Goal: Task Accomplishment & Management: Use online tool/utility

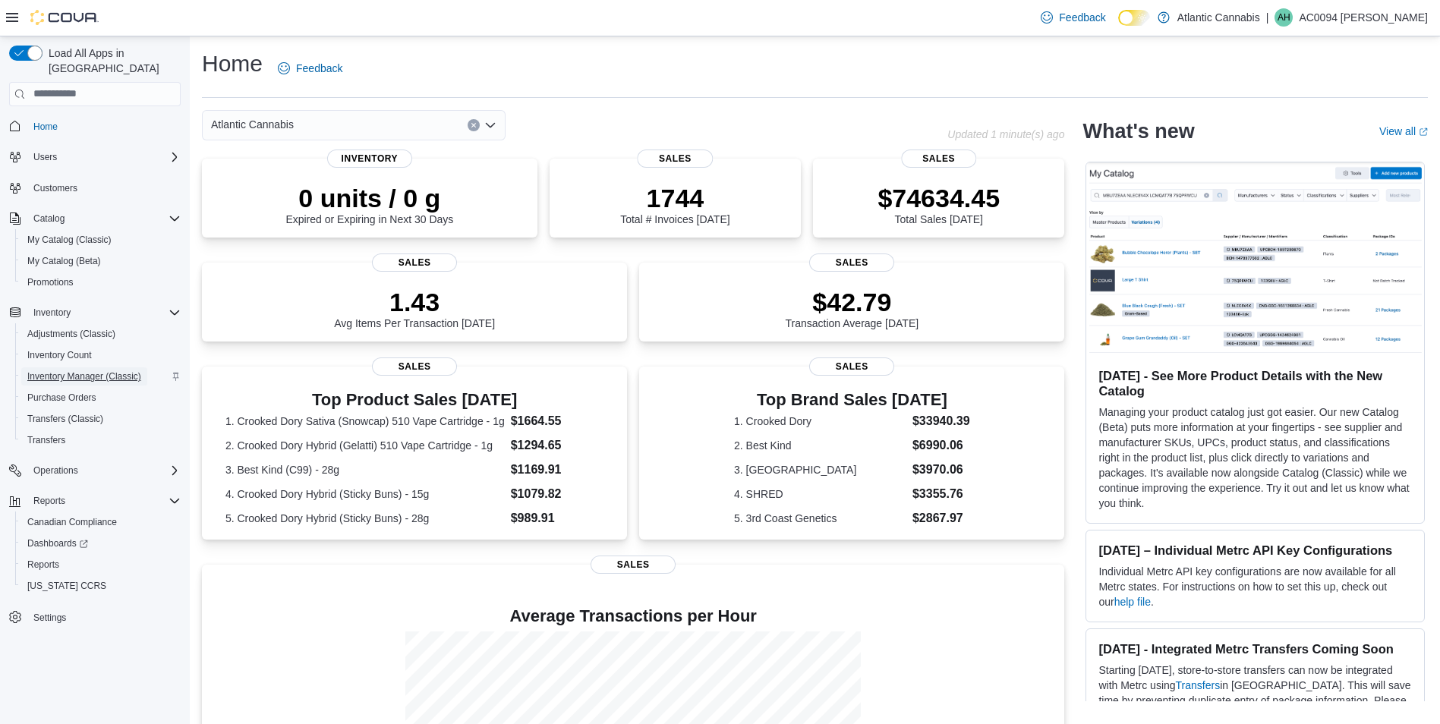
click at [77, 370] on span "Inventory Manager (Classic)" at bounding box center [84, 376] width 114 height 12
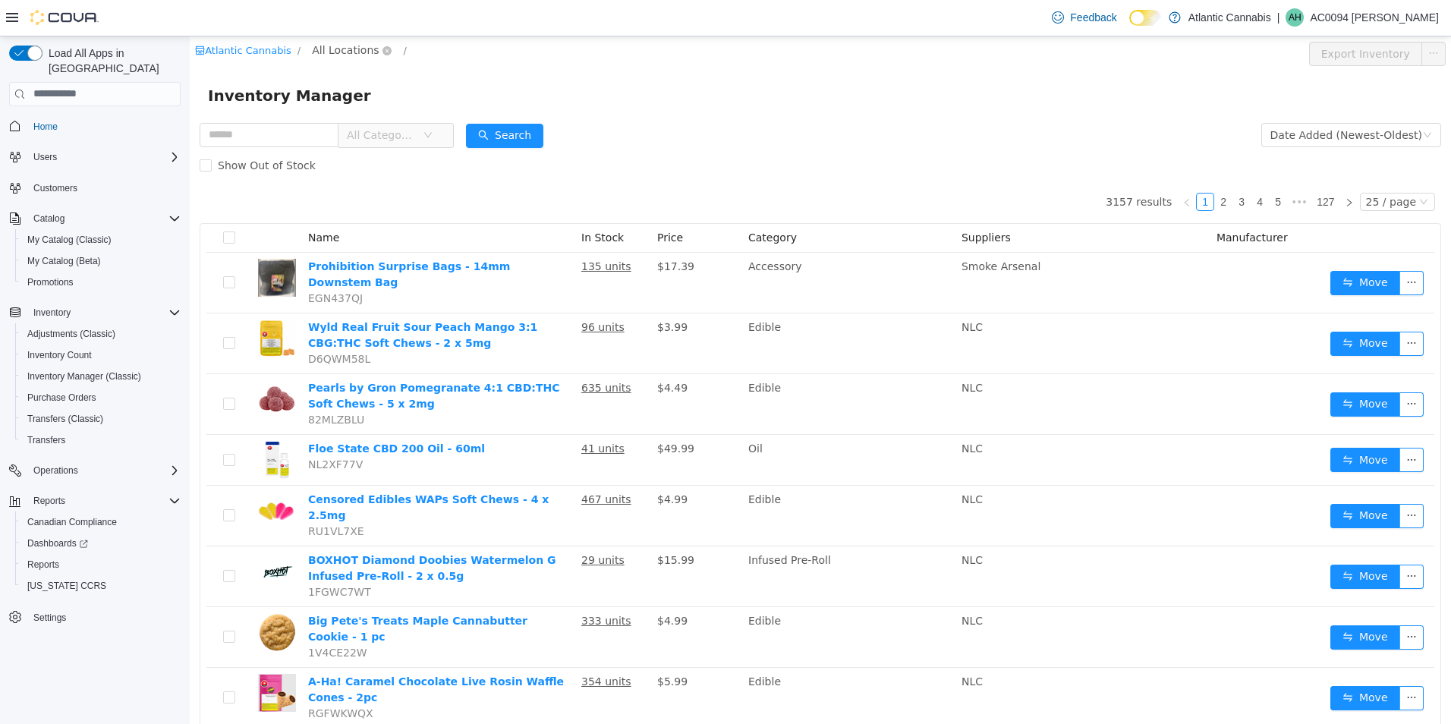
click at [326, 58] on span "All Locations" at bounding box center [352, 50] width 90 height 18
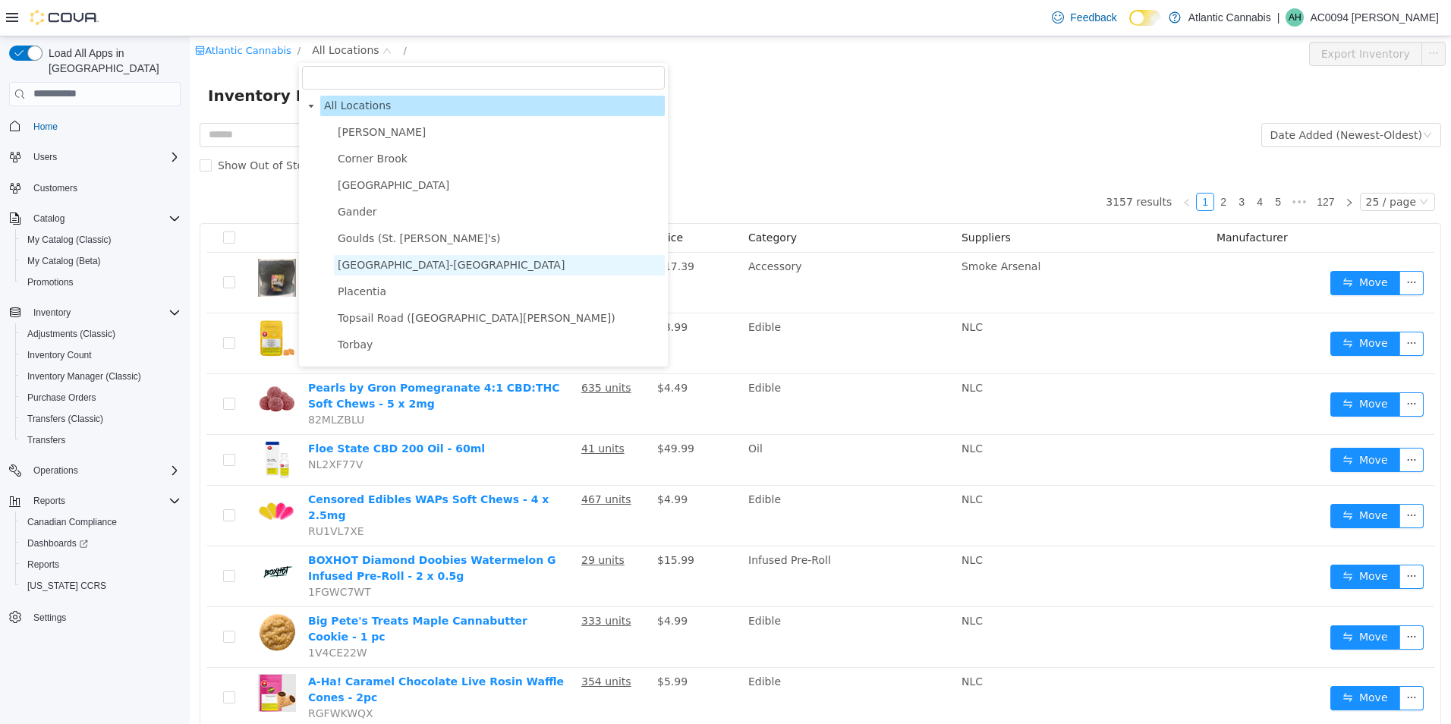
click at [381, 265] on span "[GEOGRAPHIC_DATA]-[GEOGRAPHIC_DATA]" at bounding box center [451, 264] width 227 height 12
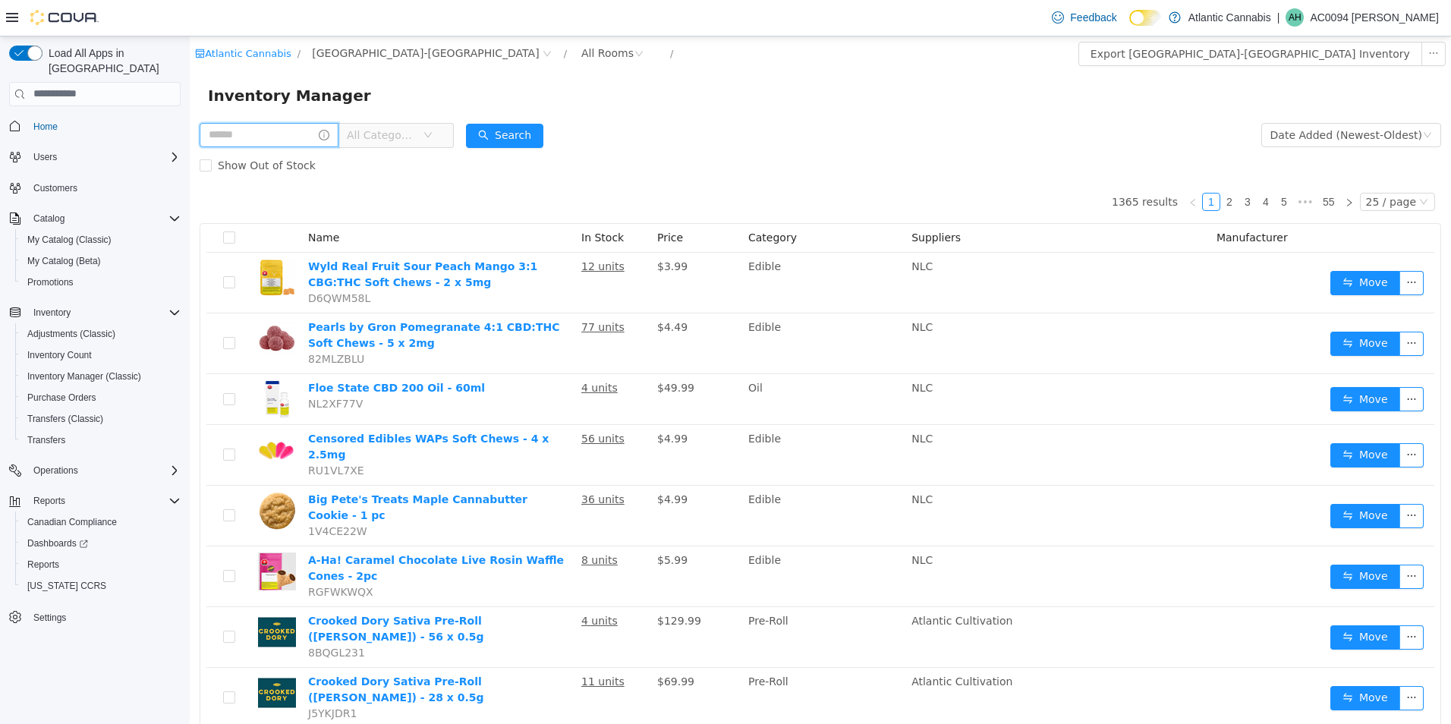
click at [251, 137] on input "text" at bounding box center [269, 134] width 139 height 24
type input "*****"
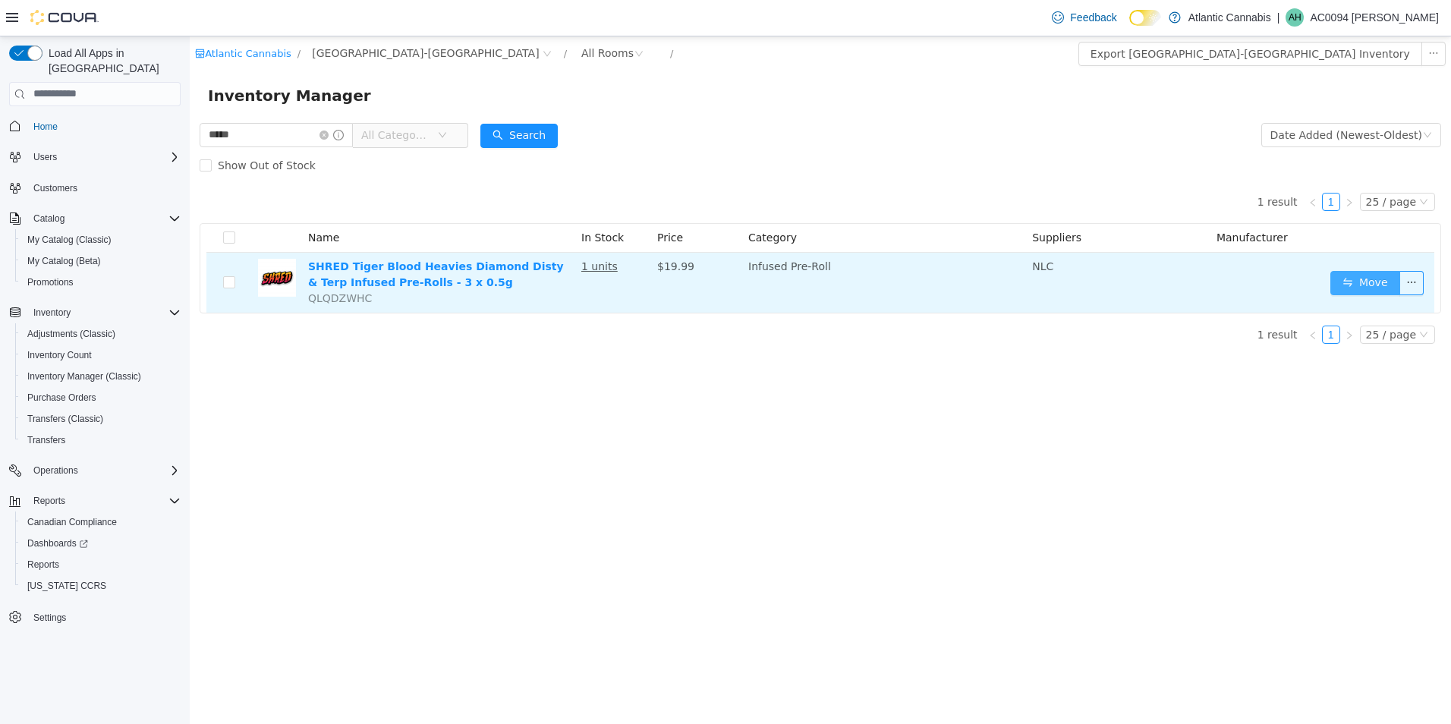
click at [1367, 282] on button "Move" at bounding box center [1366, 282] width 70 height 24
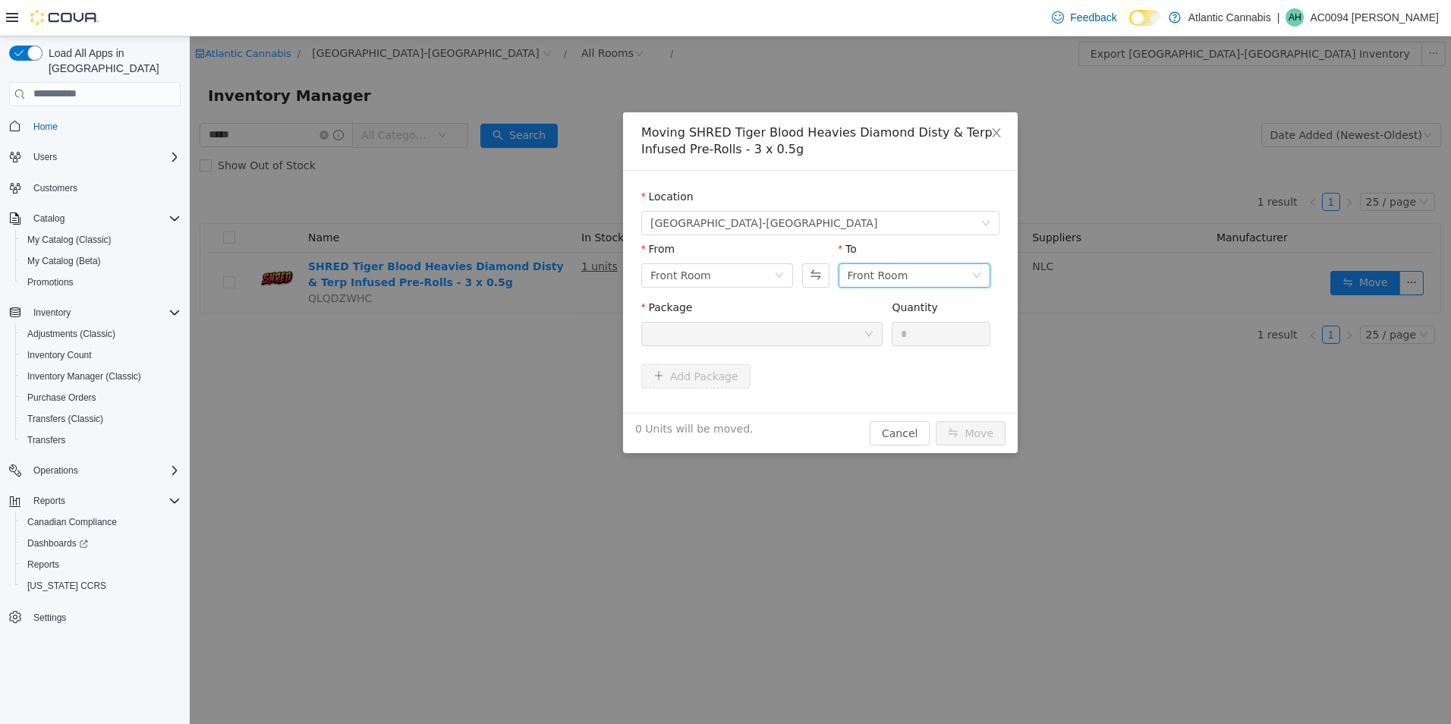
click at [928, 272] on div "Front Room" at bounding box center [910, 274] width 124 height 23
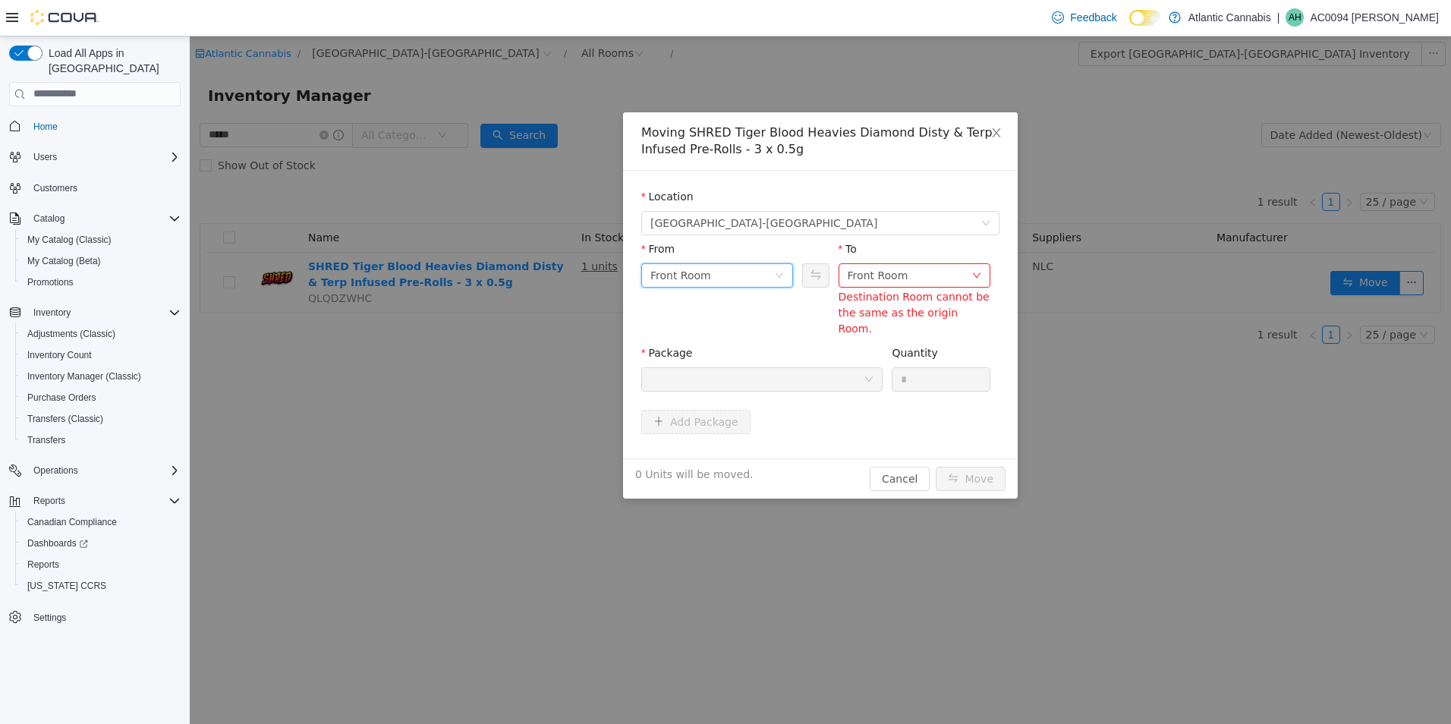
click at [700, 279] on div "Front Room" at bounding box center [681, 274] width 61 height 23
click at [721, 276] on div "Front Room" at bounding box center [713, 274] width 124 height 23
click at [733, 269] on div "Front Room" at bounding box center [713, 274] width 124 height 23
click at [714, 350] on li "Back Room" at bounding box center [717, 354] width 152 height 24
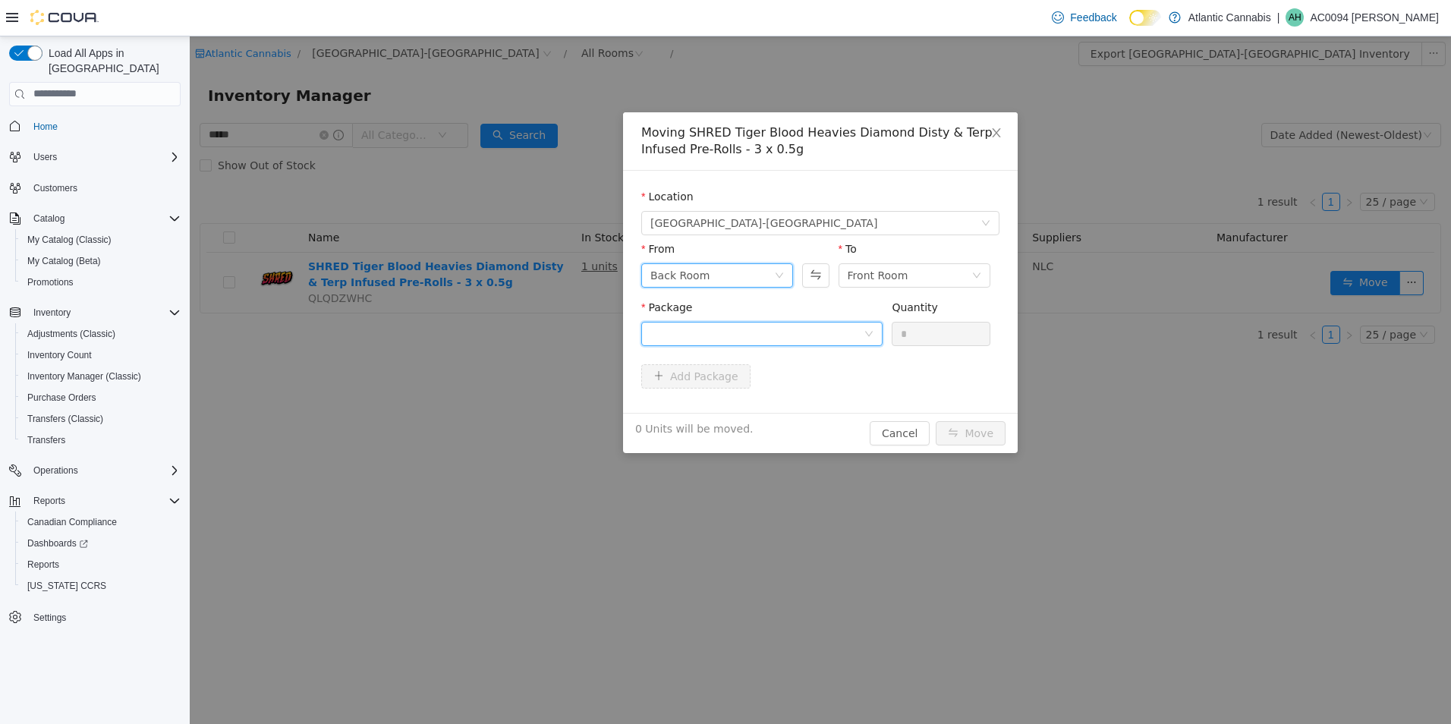
click at [736, 337] on div at bounding box center [757, 333] width 213 height 23
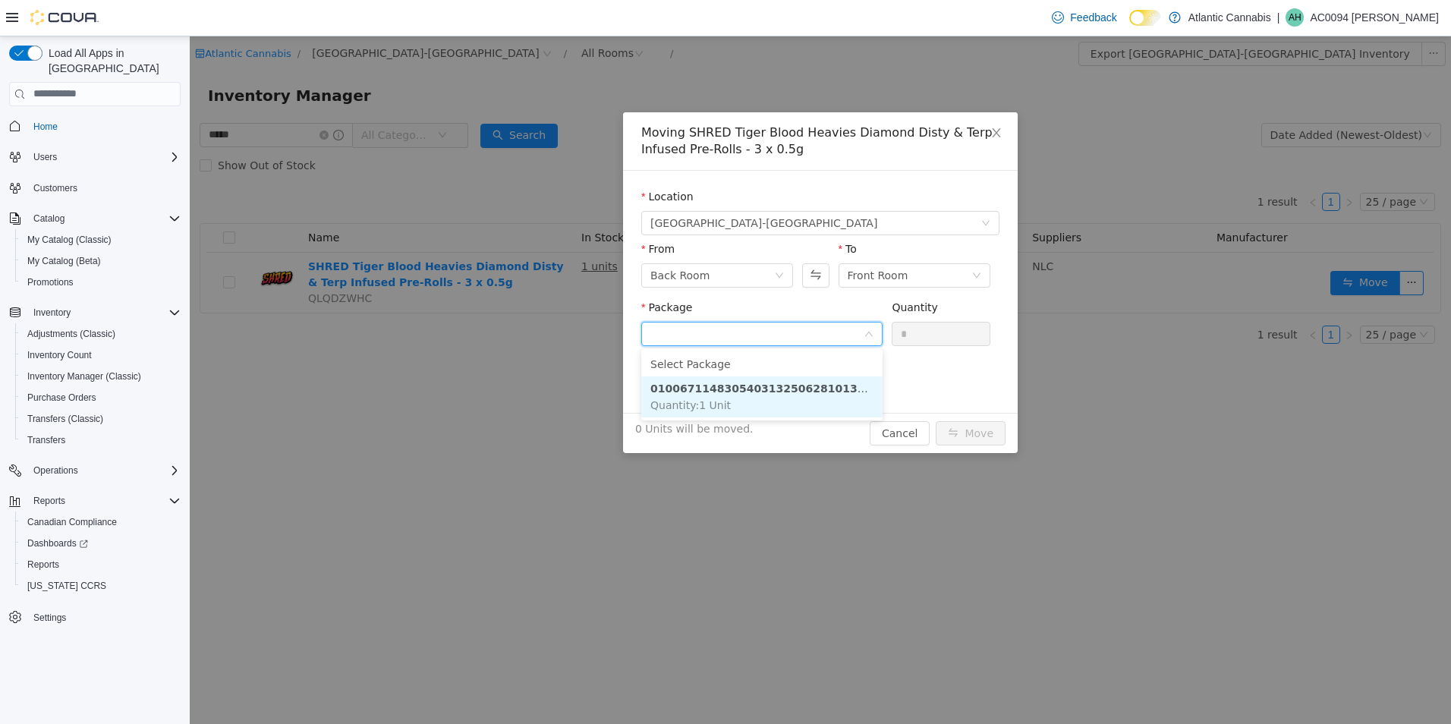
drag, startPoint x: 757, startPoint y: 394, endPoint x: 778, endPoint y: 380, distance: 25.7
click at [761, 392] on strong "0100671148305403132506281013193250628" at bounding box center [787, 388] width 273 height 12
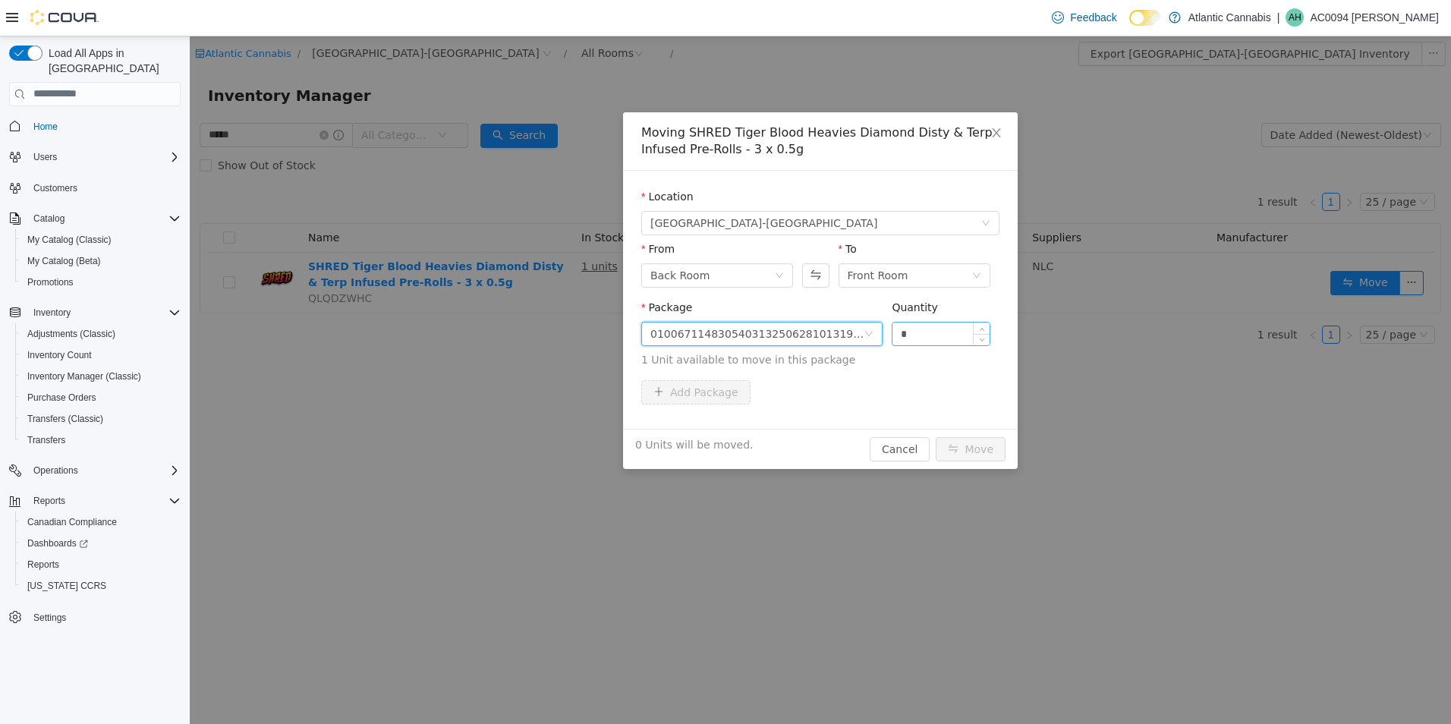
click at [952, 342] on input "*" at bounding box center [941, 333] width 97 height 23
type input "**"
click at [936, 437] on button "Move" at bounding box center [971, 449] width 70 height 24
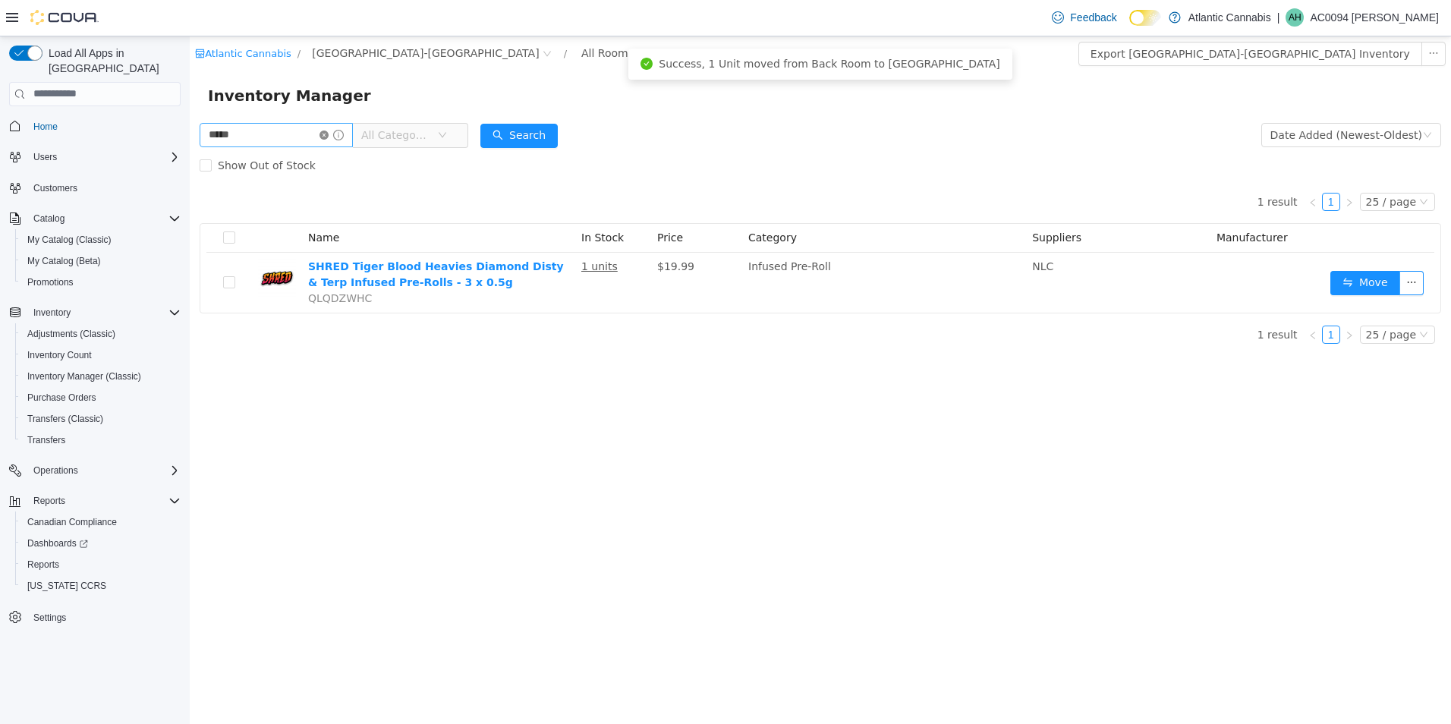
click at [329, 131] on icon "icon: close-circle" at bounding box center [324, 134] width 9 height 9
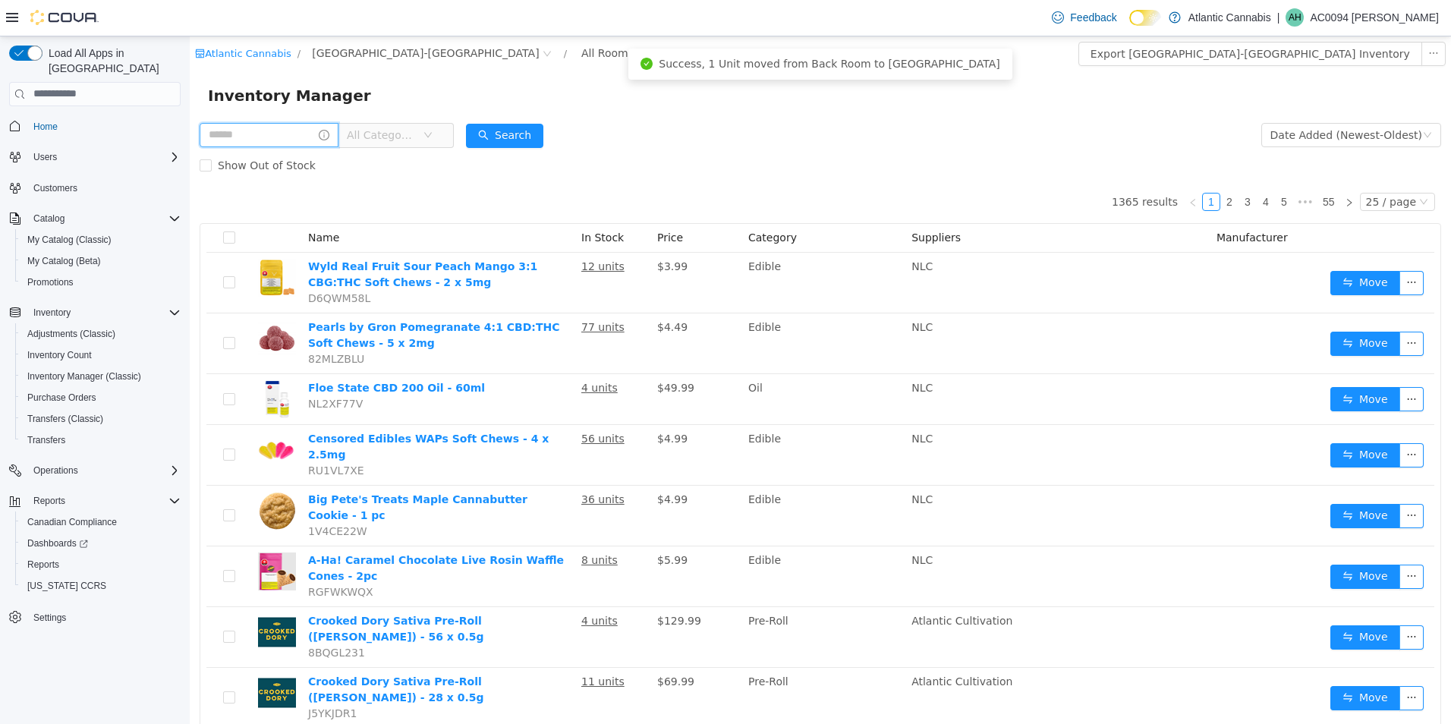
click at [285, 134] on input "text" at bounding box center [269, 134] width 139 height 24
type input "**********"
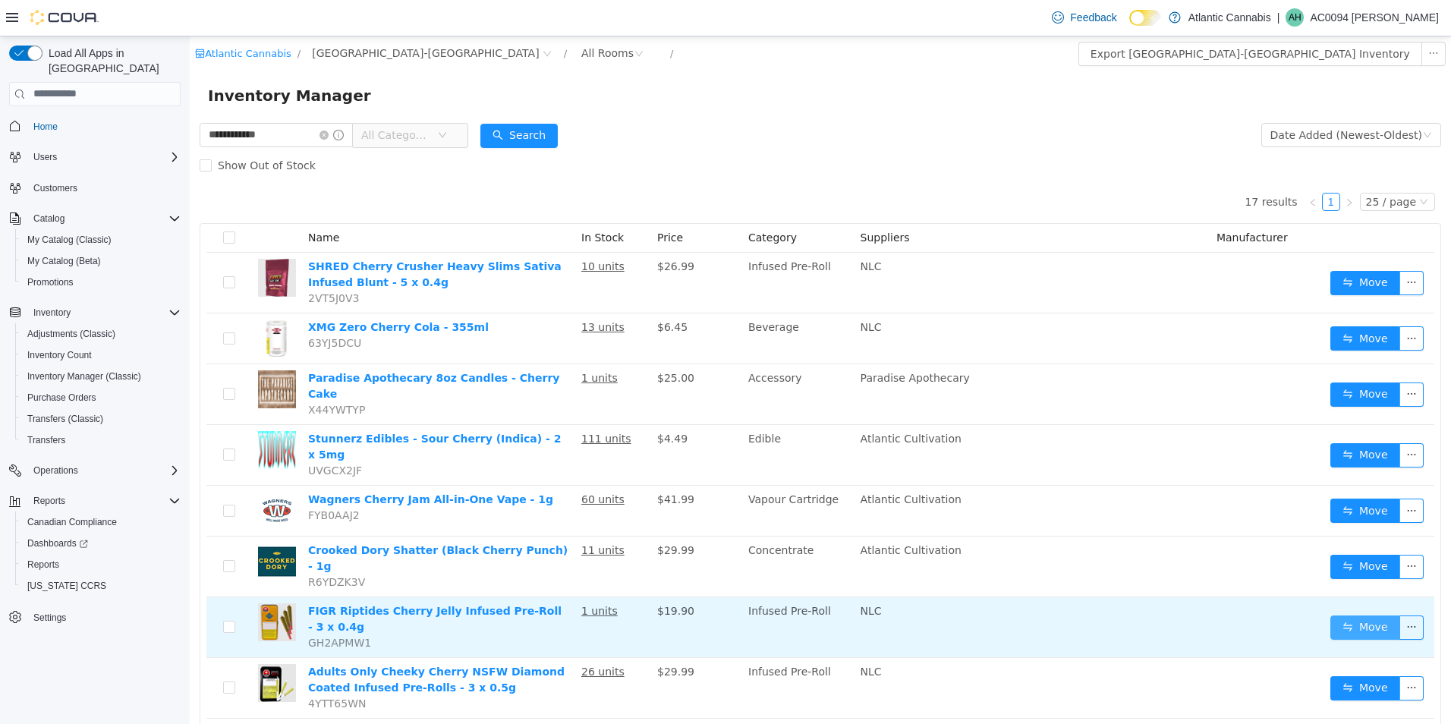
click at [1354, 615] on button "Move" at bounding box center [1366, 627] width 70 height 24
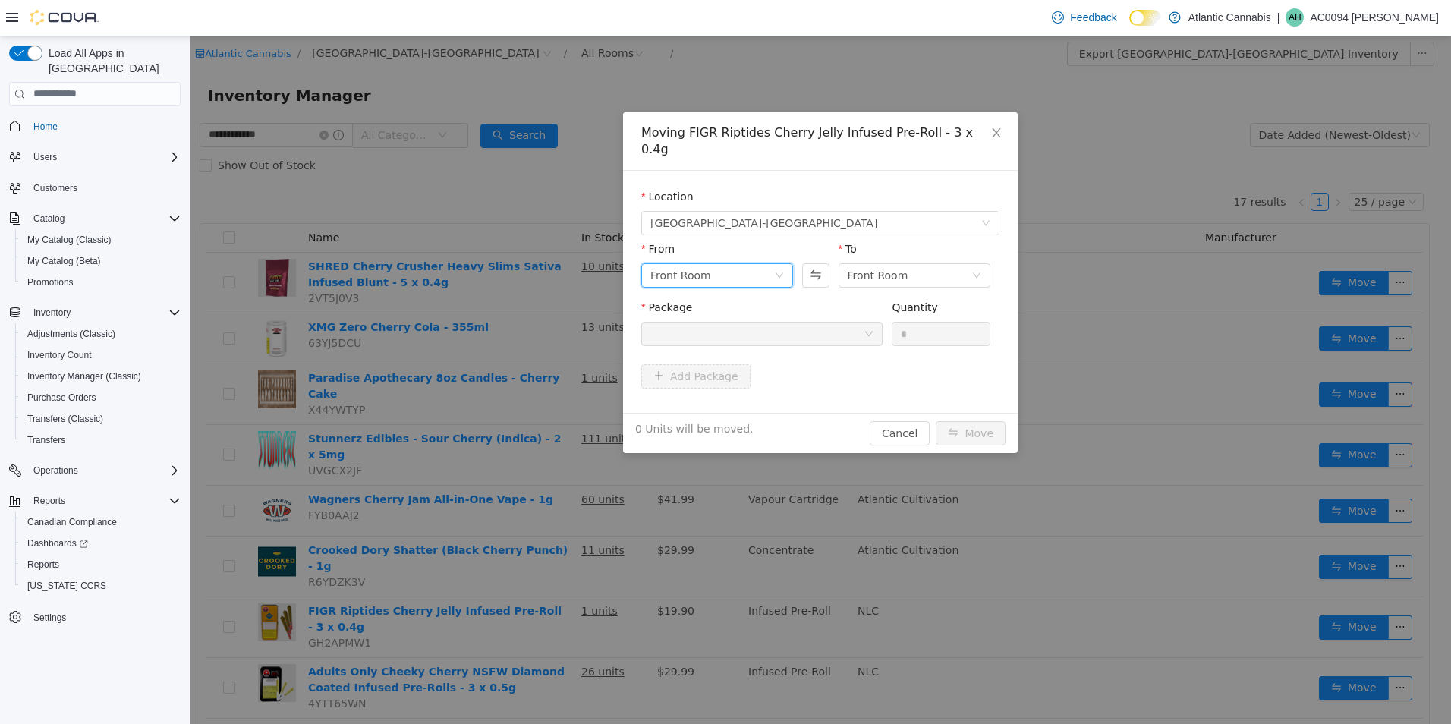
click at [740, 263] on div "Front Room" at bounding box center [713, 274] width 124 height 23
click at [742, 337] on li "Back Room" at bounding box center [717, 337] width 152 height 24
click at [777, 322] on div at bounding box center [757, 333] width 213 height 23
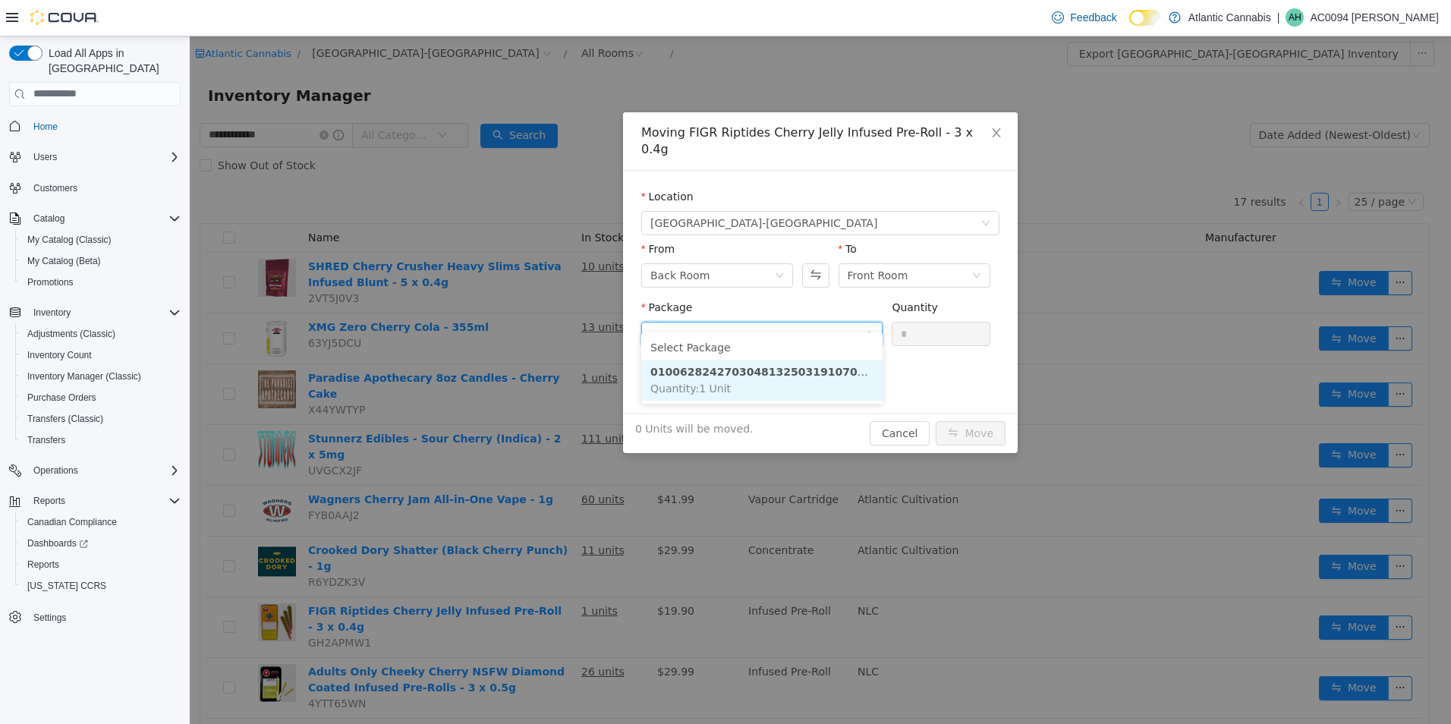
click at [782, 367] on strong "0100628242703048132503191070325014" at bounding box center [776, 371] width 251 height 12
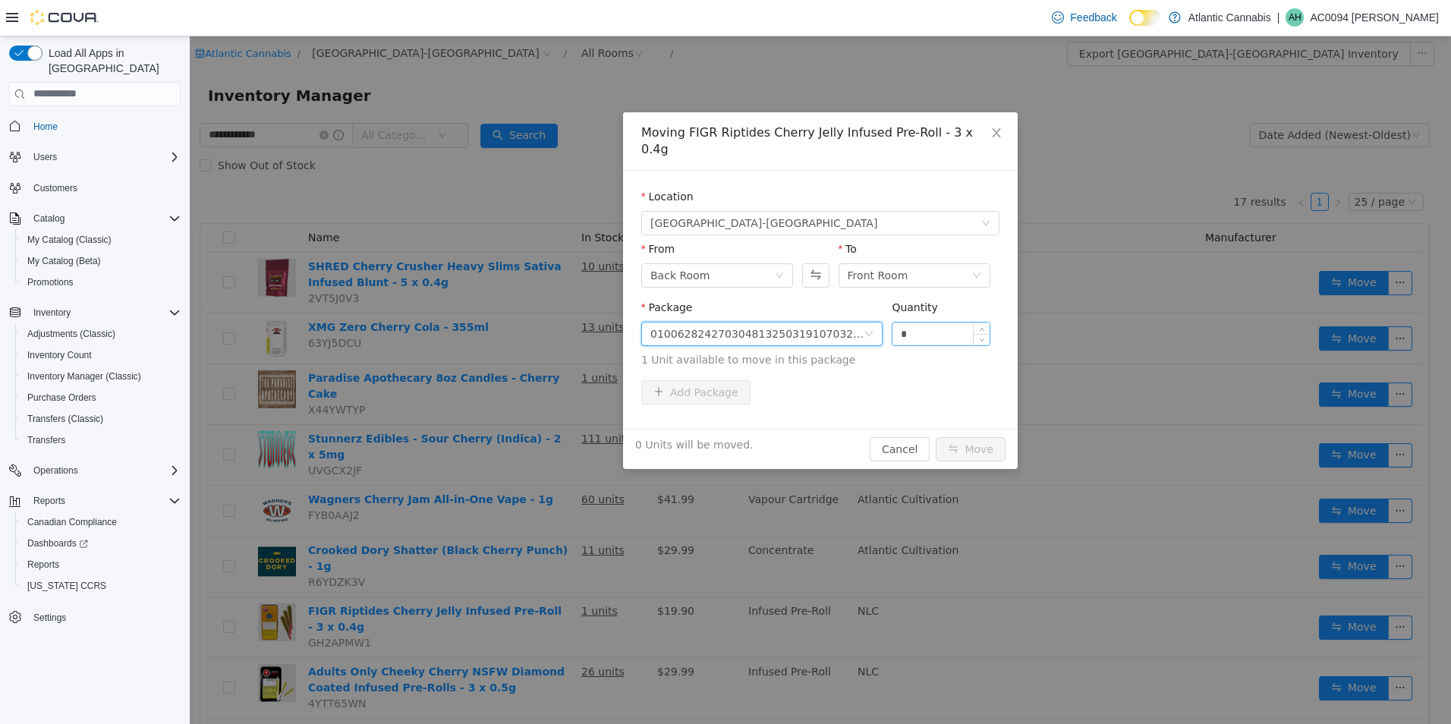
click at [944, 322] on input "*" at bounding box center [941, 333] width 97 height 23
type input "**"
click at [936, 437] on button "Move" at bounding box center [971, 449] width 70 height 24
